Goal: Find specific page/section: Find specific page/section

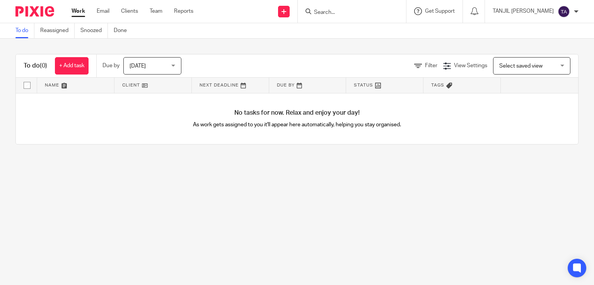
click at [436, 15] on div "Get Support" at bounding box center [434, 11] width 41 height 8
click at [383, 10] on input "Search" at bounding box center [348, 12] width 70 height 7
click at [379, 14] on input "Search" at bounding box center [348, 12] width 70 height 7
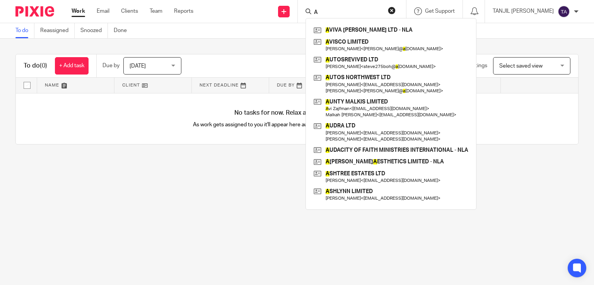
click at [356, 14] on input "A" at bounding box center [348, 12] width 70 height 7
click at [354, 13] on input "A" at bounding box center [348, 12] width 70 height 7
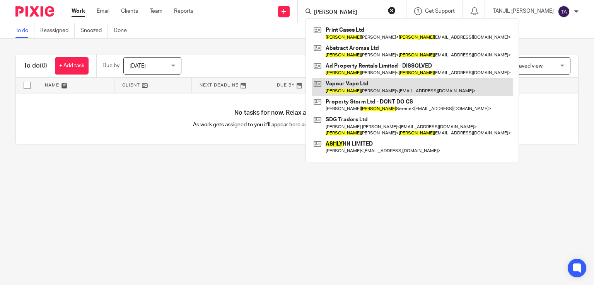
type input "ASHLEY"
click at [385, 92] on link at bounding box center [411, 87] width 201 height 18
